Goal: Transaction & Acquisition: Purchase product/service

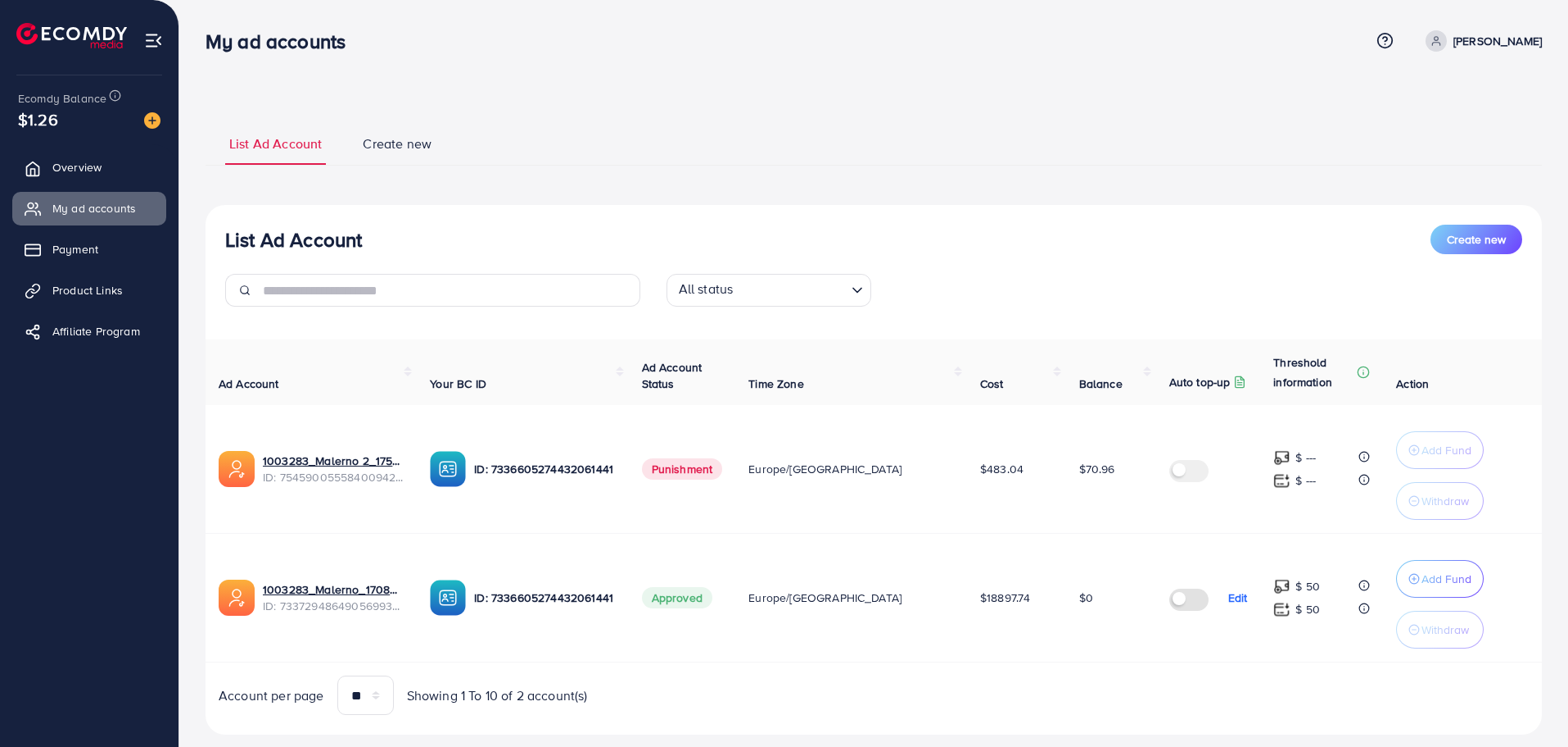
scroll to position [34, 0]
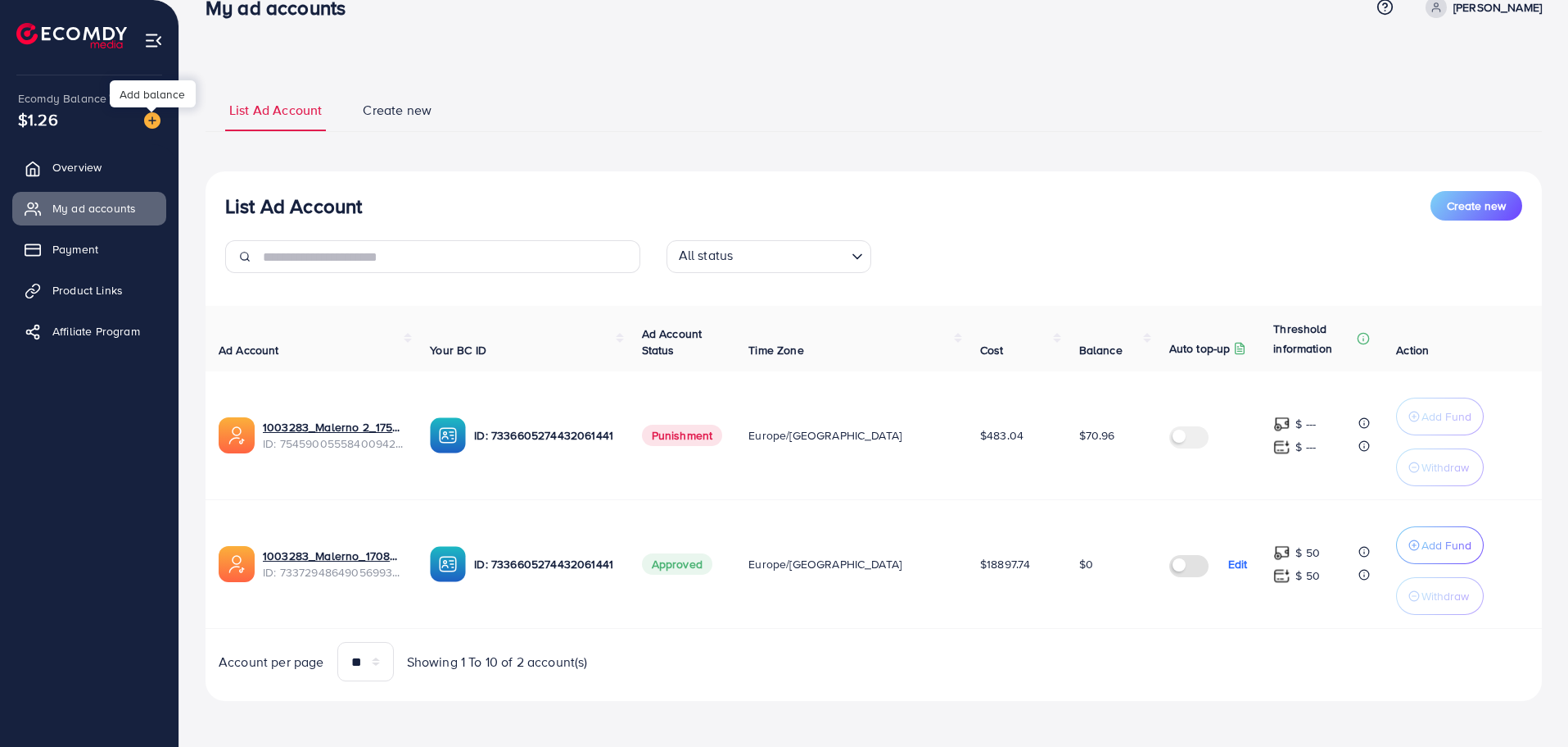
click at [150, 124] on img at bounding box center [152, 120] width 16 height 16
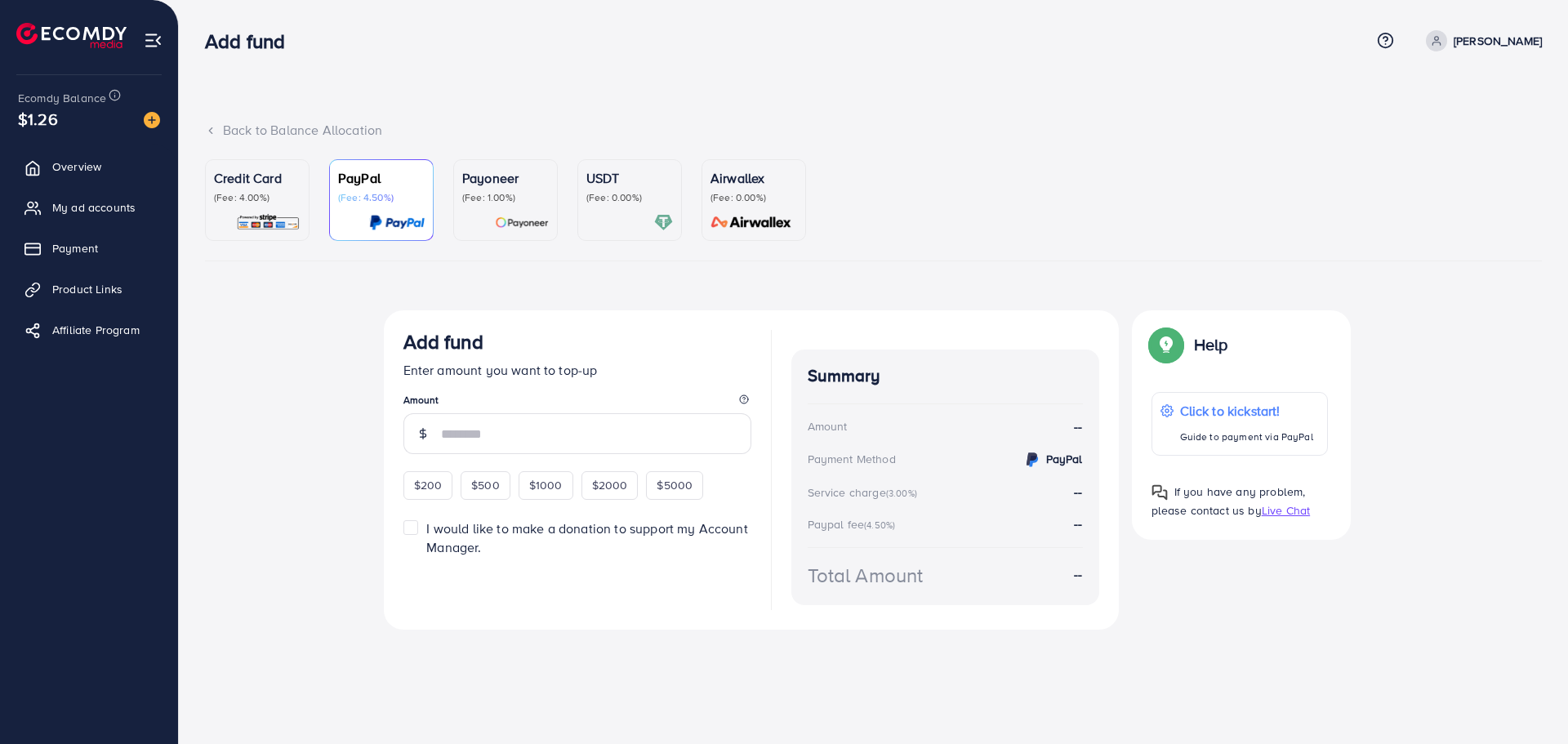
click at [289, 207] on div "Credit Card (Fee: 4.00%)" at bounding box center [257, 200] width 86 height 63
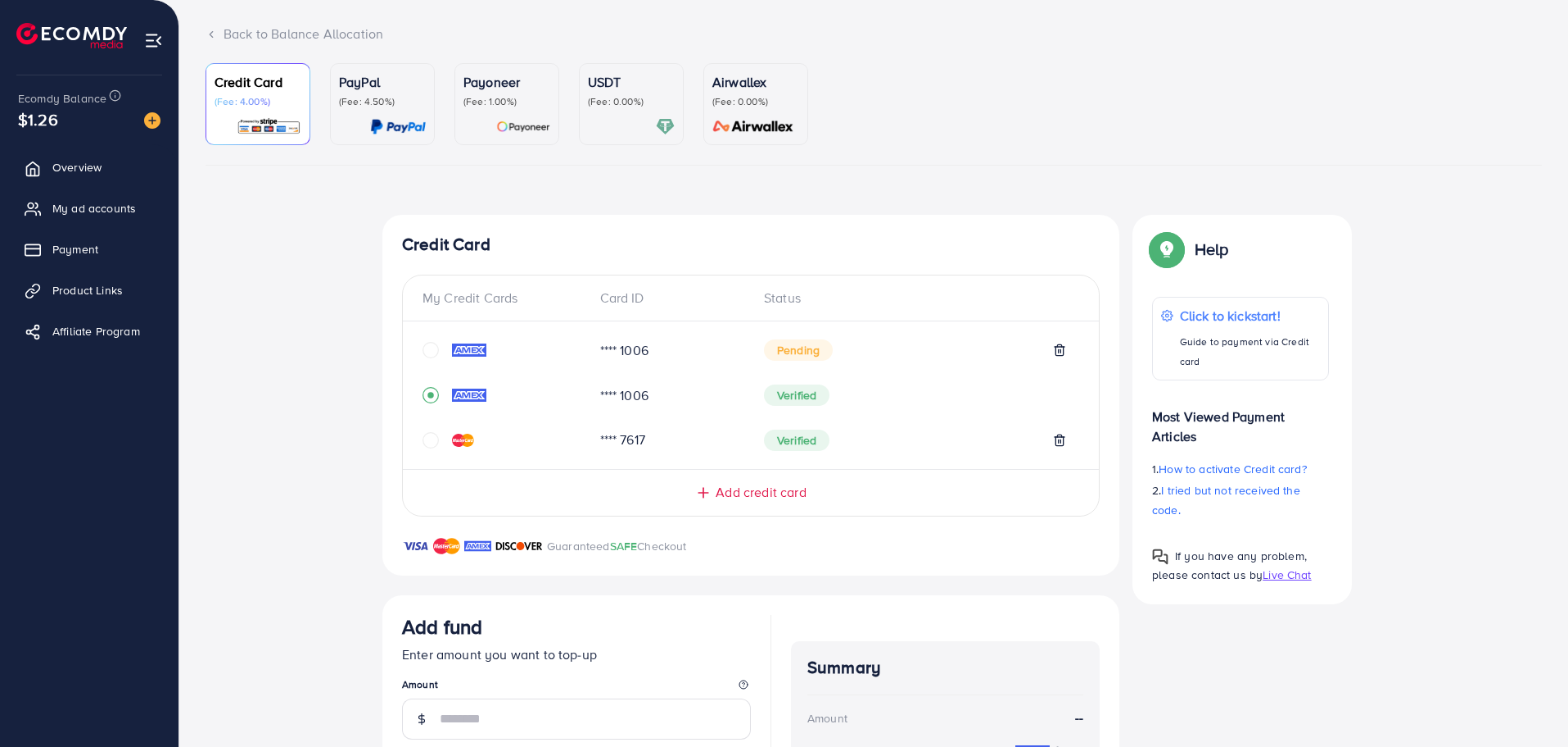
scroll to position [246, 0]
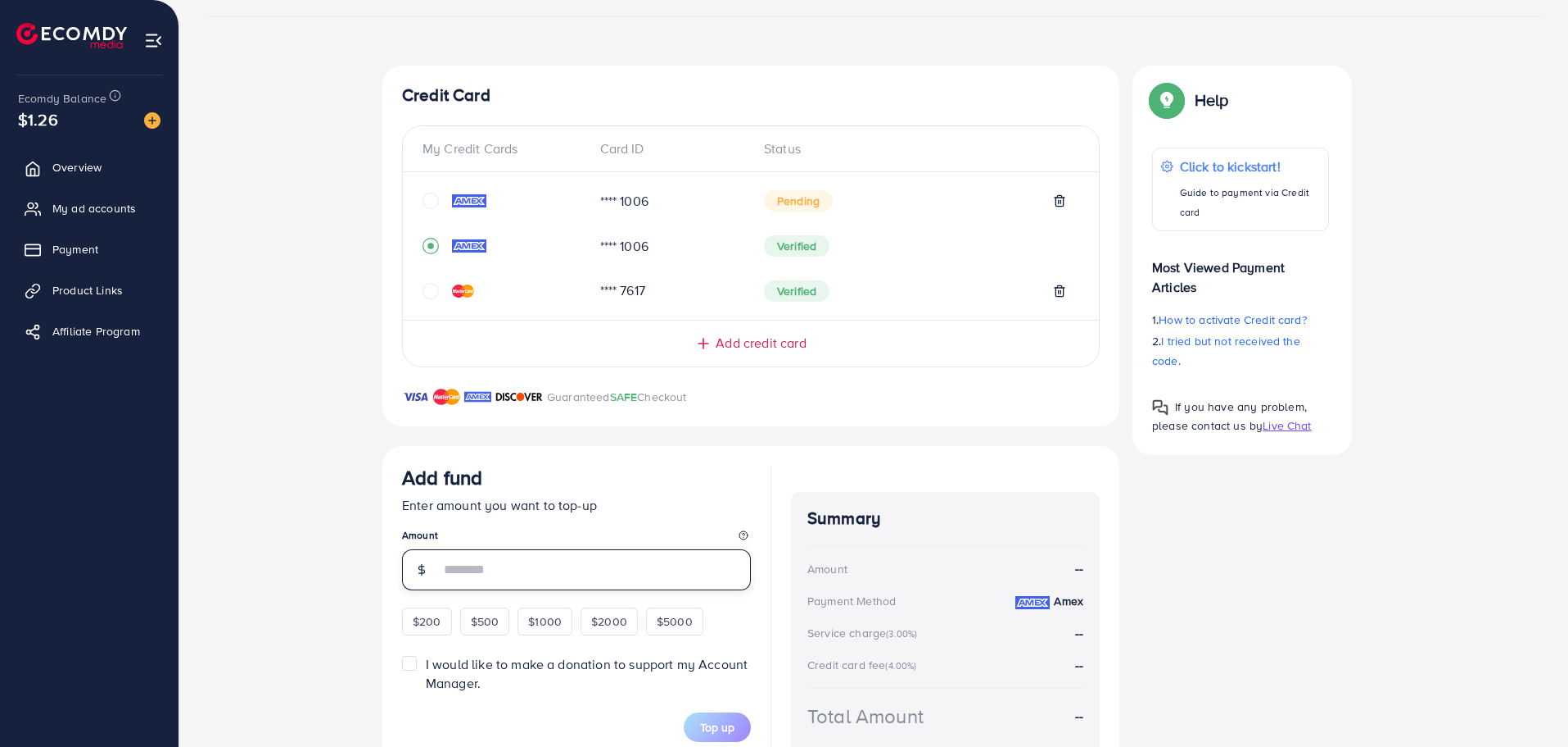
click at [499, 558] on input "number" at bounding box center [596, 569] width 311 height 41
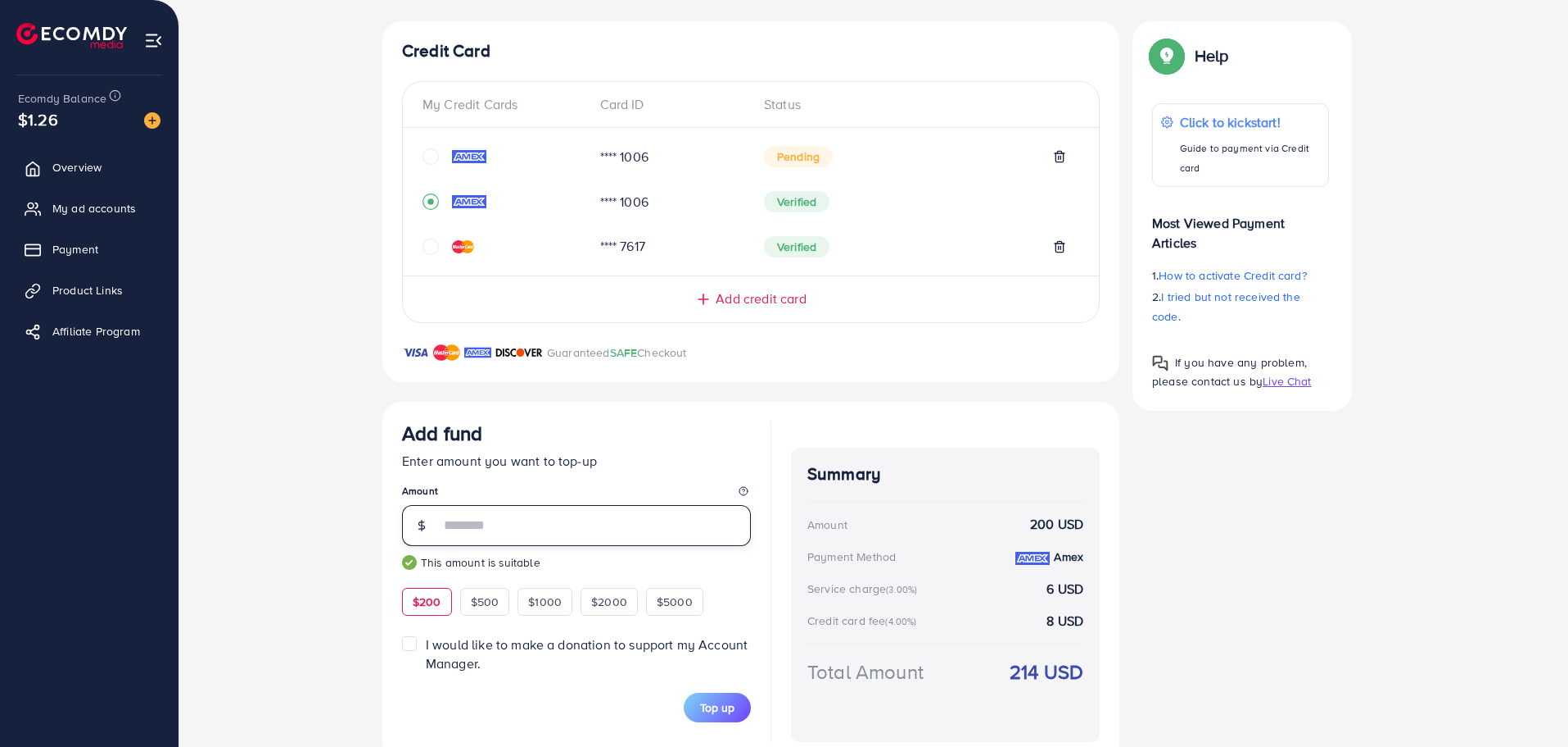
scroll to position [331, 0]
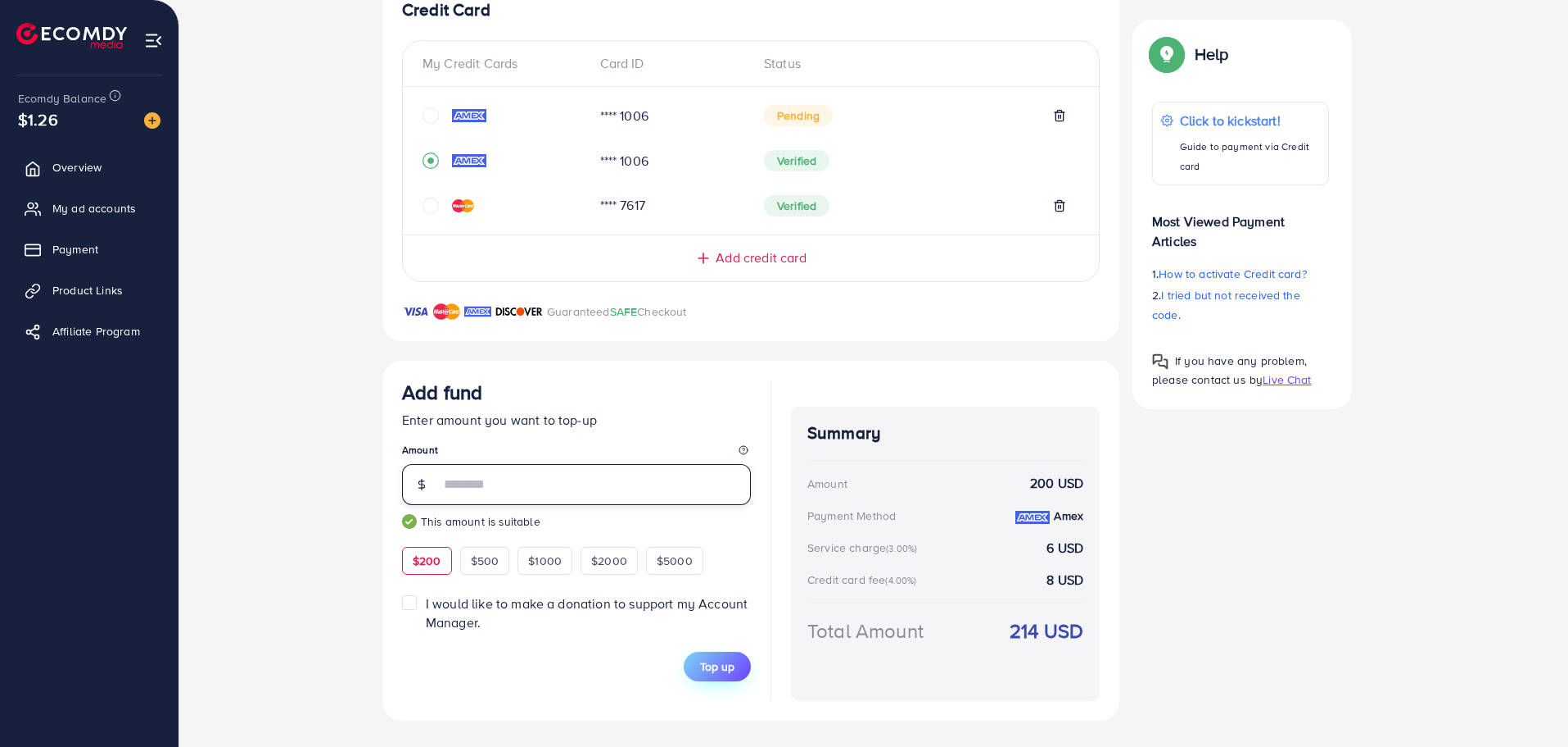
type input "***"
click at [720, 672] on span "Top up" at bounding box center [718, 665] width 35 height 16
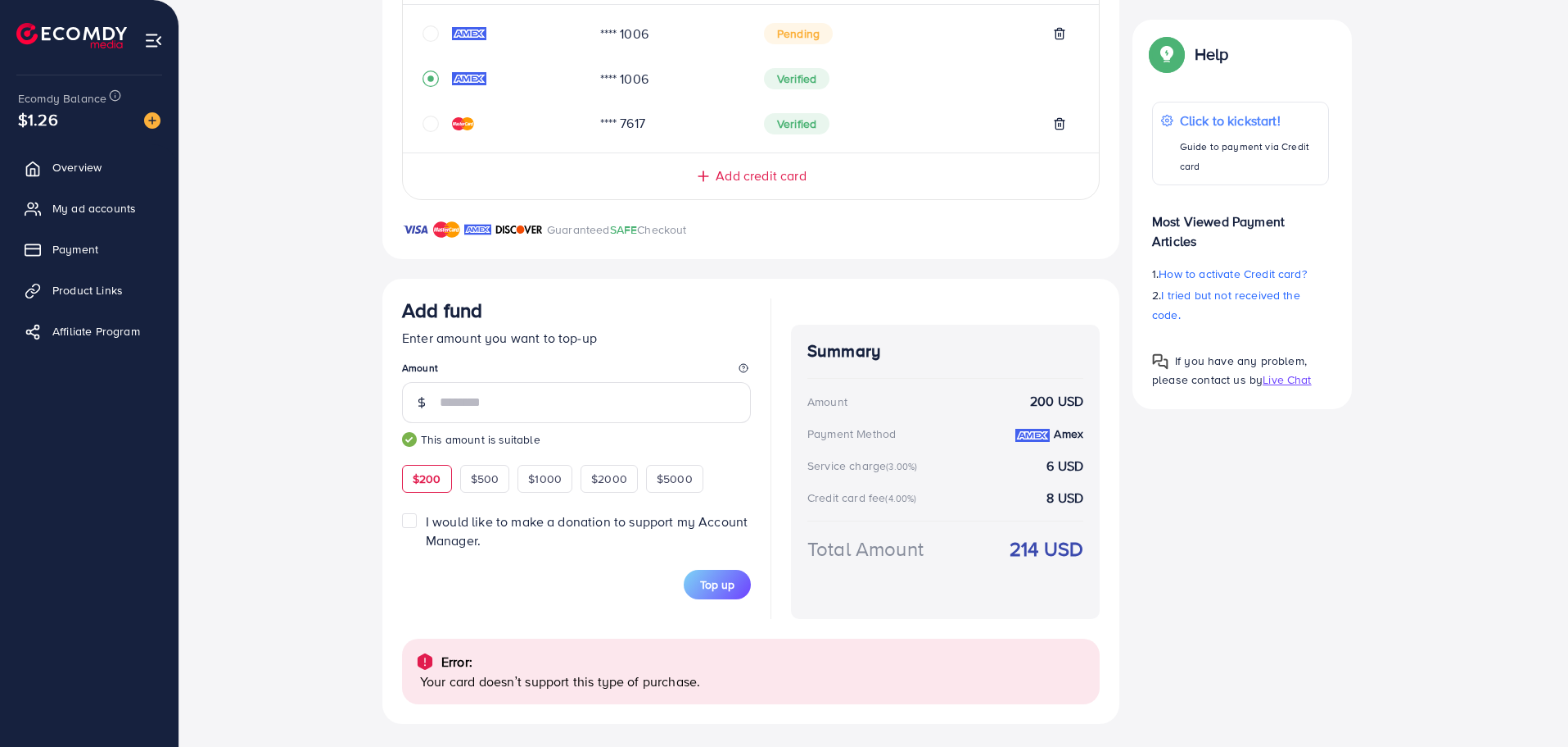
scroll to position [416, 0]
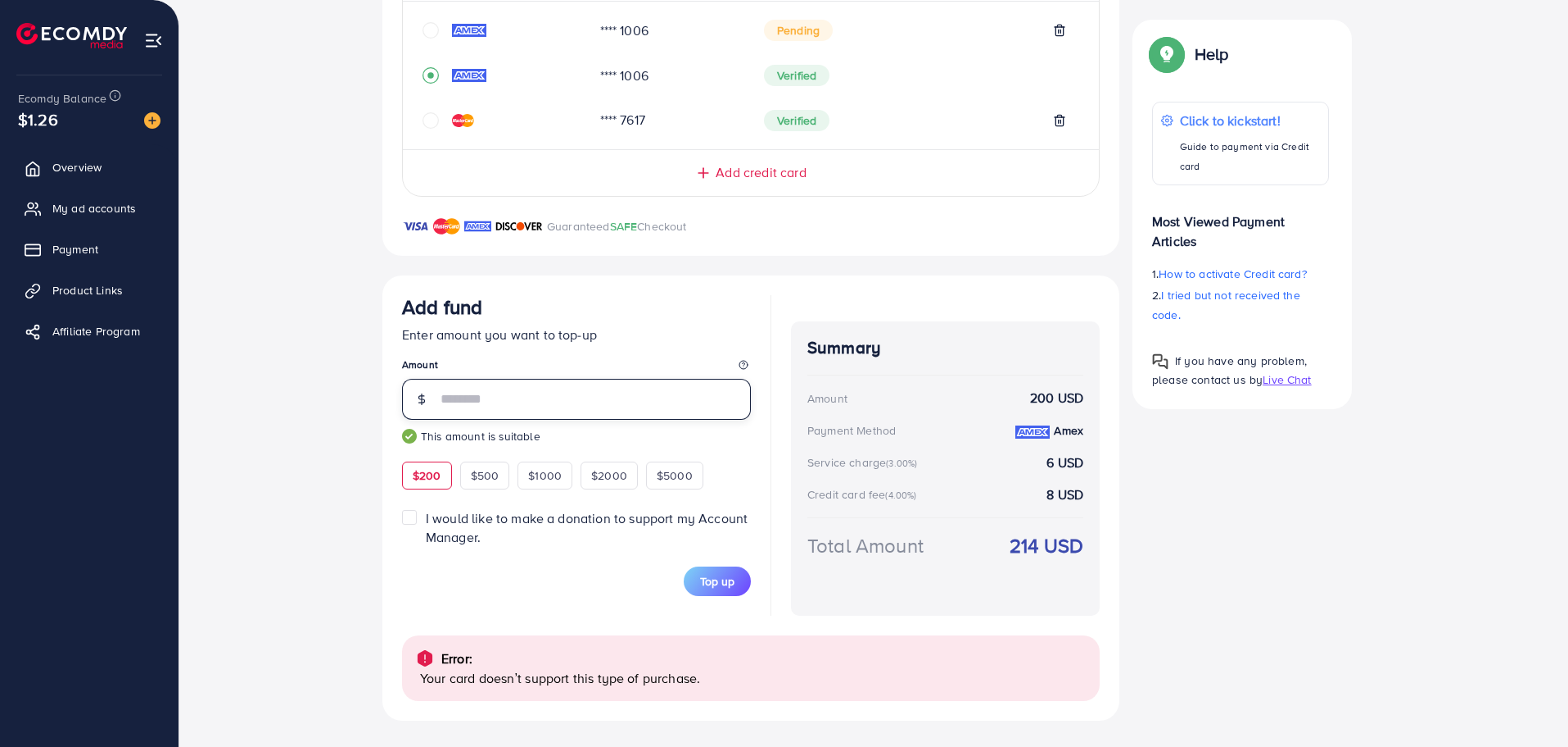
drag, startPoint x: 502, startPoint y: 397, endPoint x: 424, endPoint y: 408, distance: 78.8
click at [424, 408] on div "***" at bounding box center [576, 399] width 349 height 41
